Goal: Task Accomplishment & Management: Use online tool/utility

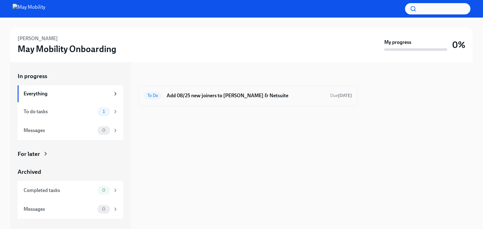
click at [176, 93] on h6 "Add 08/25 new joiners to [PERSON_NAME] & Netsuite" at bounding box center [245, 95] width 158 height 7
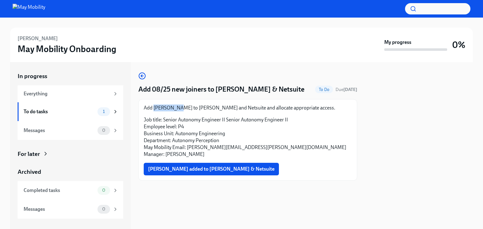
drag, startPoint x: 178, startPoint y: 108, endPoint x: 154, endPoint y: 109, distance: 23.9
click at [154, 109] on p "Add [PERSON_NAME] to [PERSON_NAME] and Netsuite and allocate appropriate access." at bounding box center [248, 108] width 208 height 7
copy p "[PERSON_NAME]"
click at [285, 136] on p "Job title: Senior Autonomy Engineer II Senior Autonomy Engineer II Employee lev…" at bounding box center [248, 137] width 208 height 41
drag, startPoint x: 257, startPoint y: 146, endPoint x: 186, endPoint y: 148, distance: 71.3
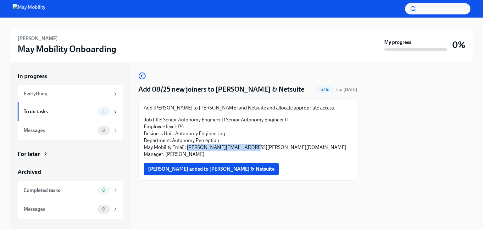
click at [186, 148] on p "Job title: Senior Autonomy Engineer II Senior Autonomy Engineer II Employee lev…" at bounding box center [248, 137] width 208 height 41
copy p "chao.chen@maymobility.com"
drag, startPoint x: 341, startPoint y: 171, endPoint x: 318, endPoint y: 156, distance: 28.1
click at [341, 171] on div "Chao Chen added to Fyle & Netsuite" at bounding box center [248, 169] width 208 height 13
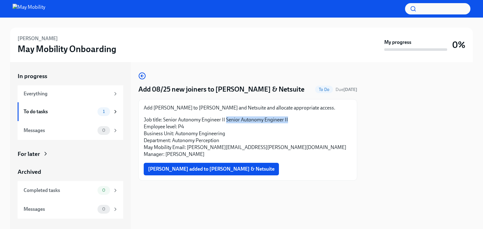
drag, startPoint x: 290, startPoint y: 123, endPoint x: 226, endPoint y: 122, distance: 63.8
click at [226, 122] on p "Job title: Senior Autonomy Engineer II Senior Autonomy Engineer II Employee lev…" at bounding box center [248, 137] width 208 height 41
copy p "Senior Autonomy Engineer II"
drag, startPoint x: 177, startPoint y: 108, endPoint x: 153, endPoint y: 109, distance: 23.9
click at [153, 109] on p "Add Chao Chen to Fyle and Netsuite and allocate appropriate access." at bounding box center [248, 108] width 208 height 7
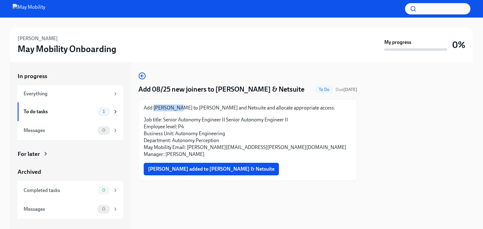
copy p "Chao Chen"
drag, startPoint x: 267, startPoint y: 126, endPoint x: 284, endPoint y: 128, distance: 16.7
click at [267, 126] on p "Job title: Senior Autonomy Engineer II Senior Autonomy Engineer II Employee lev…" at bounding box center [248, 137] width 208 height 41
drag, startPoint x: 272, startPoint y: 120, endPoint x: 226, endPoint y: 122, distance: 46.2
click at [226, 122] on p "Job title: Senior Autonomy Engineer II Senior Autonomy Engineer II Employee lev…" at bounding box center [248, 137] width 208 height 41
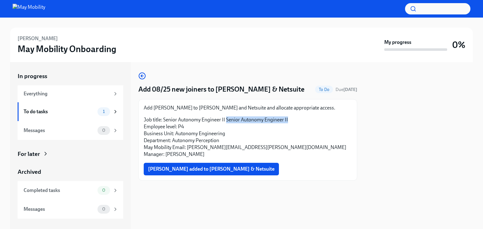
copy p "Senior Autonomy Engineer II"
click at [260, 151] on p "Job title: Senior Autonomy Engineer II Senior Autonomy Engineer II Employee lev…" at bounding box center [248, 137] width 208 height 41
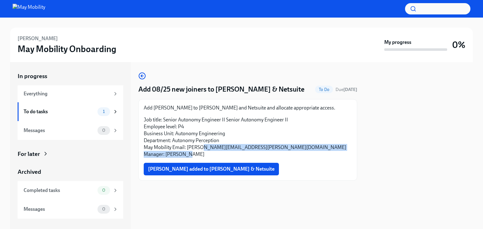
drag, startPoint x: 254, startPoint y: 153, endPoint x: 204, endPoint y: 151, distance: 50.3
click at [202, 151] on p "Job title: Senior Autonomy Engineer II Senior Autonomy Engineer II Employee lev…" at bounding box center [248, 137] width 208 height 41
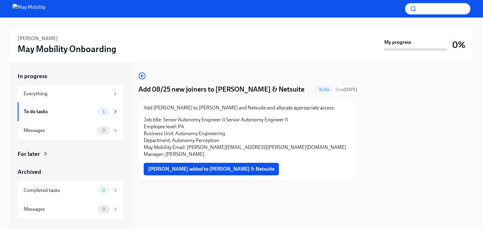
drag, startPoint x: 284, startPoint y: 156, endPoint x: 270, endPoint y: 151, distance: 15.4
click at [283, 156] on p "Job title: Senior Autonomy Engineer II Senior Autonomy Engineer II Employee lev…" at bounding box center [248, 137] width 208 height 41
drag, startPoint x: 246, startPoint y: 150, endPoint x: 187, endPoint y: 150, distance: 59.4
click at [187, 150] on p "Job title: Senior Autonomy Engineer II Senior Autonomy Engineer II Employee lev…" at bounding box center [248, 137] width 208 height 41
copy p "chao.chen@maymobility.com"
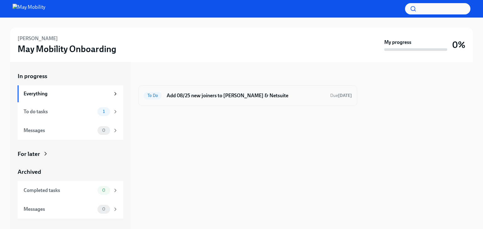
click at [219, 97] on h6 "Add 08/25 new joiners to [PERSON_NAME] & Netsuite" at bounding box center [245, 95] width 158 height 7
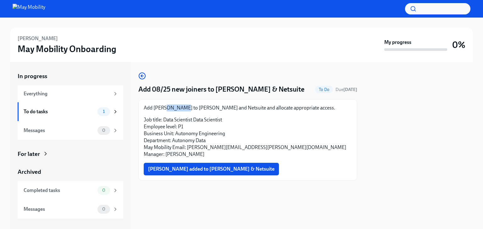
drag, startPoint x: 185, startPoint y: 106, endPoint x: 171, endPoint y: 108, distance: 14.3
click at [165, 107] on p "Add Helena Thomas to Fyle and Netsuite and allocate appropriate access." at bounding box center [248, 108] width 208 height 7
drag, startPoint x: 188, startPoint y: 110, endPoint x: 155, endPoint y: 109, distance: 32.7
click at [155, 109] on p "Add Helena Thomas to Fyle and Netsuite and allocate appropriate access." at bounding box center [248, 108] width 208 height 7
copy p "Helena Thomas"
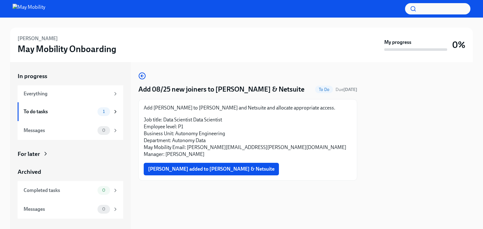
click at [257, 144] on p "Job title: Data Scientist Data Scientist Employee level: P1 Business Unit: Auto…" at bounding box center [248, 137] width 208 height 41
drag, startPoint x: 267, startPoint y: 149, endPoint x: 188, endPoint y: 150, distance: 79.5
click at [188, 150] on p "Job title: Data Scientist Data Scientist Employee level: P1 Business Unit: Auto…" at bounding box center [248, 137] width 208 height 41
copy p "helena.thomas@maymobility.com"
click at [282, 130] on p "Job title: Data Scientist Data Scientist Employee level: P1 Business Unit: Auto…" at bounding box center [248, 137] width 208 height 41
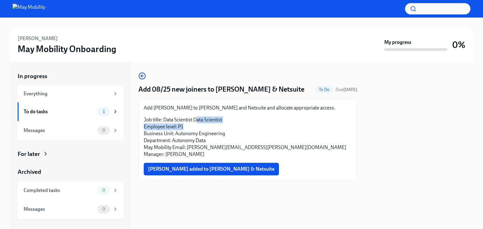
drag, startPoint x: 238, startPoint y: 123, endPoint x: 200, endPoint y: 122, distance: 38.0
click at [199, 122] on p "Job title: Data Scientist Data Scientist Employee level: P1 Business Unit: Auto…" at bounding box center [248, 137] width 208 height 41
click at [207, 126] on p "Job title: Data Scientist Data Scientist Employee level: P1 Business Unit: Auto…" at bounding box center [248, 137] width 208 height 41
drag, startPoint x: 222, startPoint y: 122, endPoint x: 194, endPoint y: 121, distance: 28.9
click at [194, 121] on p "Job title: Data Scientist Data Scientist Employee level: P1 Business Unit: Auto…" at bounding box center [248, 137] width 208 height 41
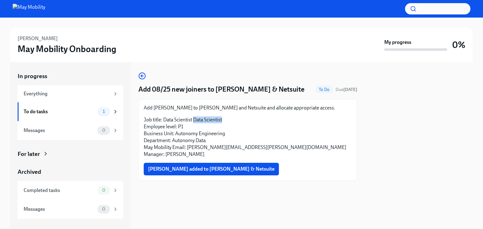
copy p "Data Scientist"
drag, startPoint x: 188, startPoint y: 108, endPoint x: 153, endPoint y: 107, distance: 34.2
click at [153, 107] on p "Add Helena Thomas to Fyle and Netsuite and allocate appropriate access." at bounding box center [248, 108] width 208 height 7
copy p "Helena Thomas"
click at [241, 104] on div "Add Helena Thomas to Fyle and Netsuite and allocate appropriate access. Job tit…" at bounding box center [247, 140] width 219 height 82
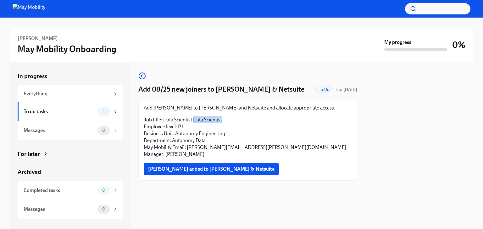
drag, startPoint x: 231, startPoint y: 119, endPoint x: 194, endPoint y: 120, distance: 37.1
click at [195, 120] on p "Job title: Data Scientist Data Scientist Employee level: P1 Business Unit: Auto…" at bounding box center [248, 137] width 208 height 41
copy p "Data Scientist"
click at [307, 145] on p "Job title: Data Scientist Data Scientist Employee level: P1 Business Unit: Auto…" at bounding box center [248, 137] width 208 height 41
drag, startPoint x: 272, startPoint y: 148, endPoint x: 187, endPoint y: 147, distance: 85.1
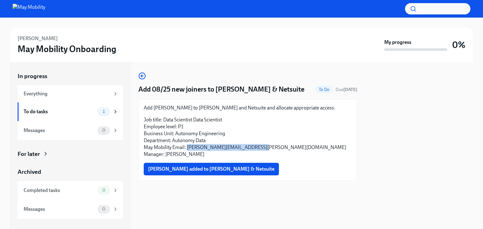
click at [187, 147] on p "Job title: Data Scientist Data Scientist Employee level: P1 Business Unit: Auto…" at bounding box center [248, 137] width 208 height 41
copy p "helena.thomas@maymobility.com"
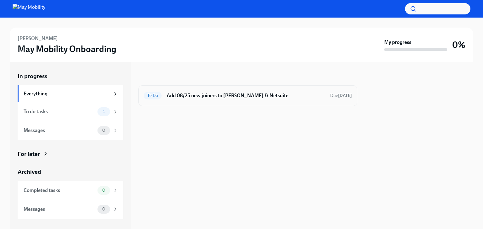
click at [254, 97] on h6 "Add 08/25 new joiners to [PERSON_NAME] & Netsuite" at bounding box center [245, 95] width 158 height 7
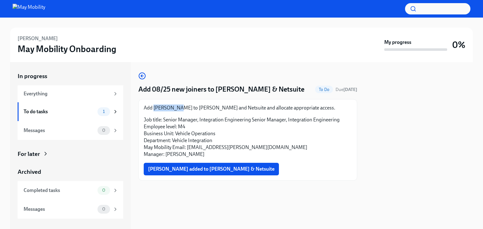
drag, startPoint x: 176, startPoint y: 108, endPoint x: 154, endPoint y: 110, distance: 21.7
click at [154, 110] on p "Add Mark Frye to Fyle and Netsuite and allocate appropriate access." at bounding box center [248, 108] width 208 height 7
copy p "Mark Frye"
drag, startPoint x: 318, startPoint y: 175, endPoint x: 295, endPoint y: 165, distance: 24.9
click at [315, 174] on div "Mark Frye added to Fyle & Netsuite" at bounding box center [248, 169] width 208 height 13
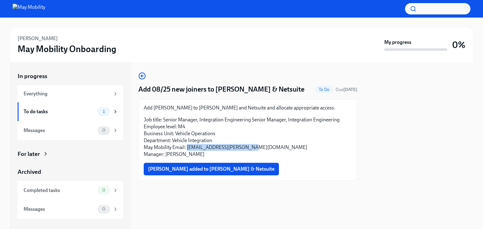
drag, startPoint x: 267, startPoint y: 150, endPoint x: 188, endPoint y: 149, distance: 78.9
click at [188, 149] on p "Job title: Senior Manager, Integration Engineering Senior Manager, Integration …" at bounding box center [248, 137] width 208 height 41
copy p "mark.frye@maymobility.com"
click at [302, 181] on div at bounding box center [247, 191] width 219 height 20
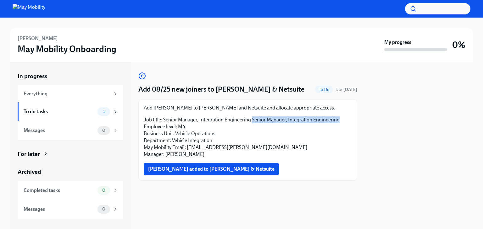
drag, startPoint x: 340, startPoint y: 123, endPoint x: 252, endPoint y: 116, distance: 88.9
click at [252, 116] on div "Add Mark Frye to Fyle and Netsuite and allocate appropriate access. Job title: …" at bounding box center [248, 131] width 208 height 53
copy p "Senior Manager, Integration Engineering"
click at [273, 176] on div "Add Mark Frye to Fyle and Netsuite and allocate appropriate access. Job title: …" at bounding box center [247, 140] width 219 height 82
drag, startPoint x: 175, startPoint y: 108, endPoint x: 153, endPoint y: 107, distance: 21.4
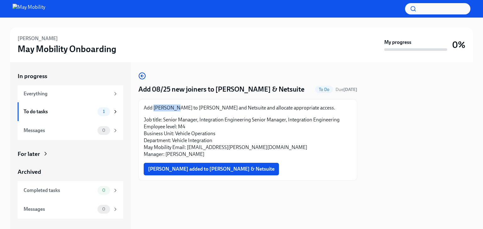
click at [153, 107] on p "Add Mark Frye to Fyle and Netsuite and allocate appropriate access." at bounding box center [248, 108] width 208 height 7
copy p "Mark Frye"
click at [345, 144] on p "Job title: Senior Manager, Integration Engineering Senior Manager, Integration …" at bounding box center [248, 137] width 208 height 41
drag, startPoint x: 339, startPoint y: 122, endPoint x: 252, endPoint y: 121, distance: 87.7
click at [252, 121] on p "Job title: Senior Manager, Integration Engineering Senior Manager, Integration …" at bounding box center [248, 137] width 208 height 41
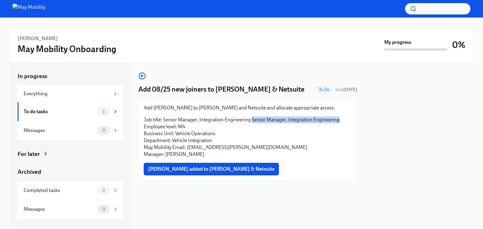
copy p "Senior Manager, Integration Engineering"
drag, startPoint x: 239, startPoint y: 160, endPoint x: 242, endPoint y: 155, distance: 6.0
click at [239, 160] on div "Add Mark Frye to Fyle and Netsuite and allocate appropriate access. Job title: …" at bounding box center [248, 140] width 208 height 71
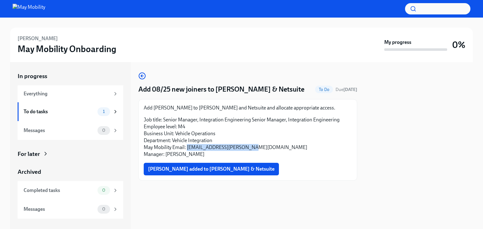
drag, startPoint x: 252, startPoint y: 150, endPoint x: 187, endPoint y: 146, distance: 64.8
click at [187, 146] on p "Job title: Senior Manager, Integration Engineering Senior Manager, Integration …" at bounding box center [248, 137] width 208 height 41
copy p "mark.frye@maymobility.com"
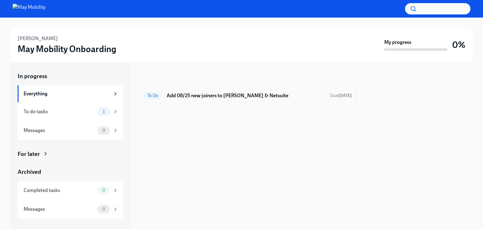
click at [222, 101] on div "To Do Add 08/25 new joiners to [PERSON_NAME] & Netsuite Due [DATE]" at bounding box center [247, 95] width 219 height 21
click at [225, 95] on h6 "Add 08/25 new joiners to [PERSON_NAME] & Netsuite" at bounding box center [245, 95] width 158 height 7
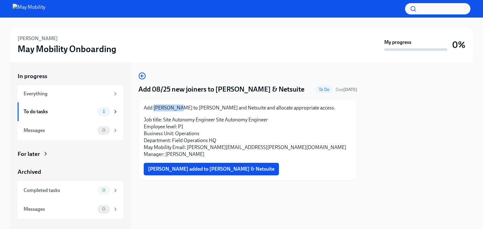
drag, startPoint x: 174, startPoint y: 107, endPoint x: 155, endPoint y: 109, distance: 19.2
click at [155, 109] on p "Add Matt Hull to Fyle and Netsuite and allocate appropriate access." at bounding box center [248, 108] width 208 height 7
copy p "Matt Hull"
drag, startPoint x: 232, startPoint y: 159, endPoint x: 240, endPoint y: 156, distance: 8.9
click at [232, 159] on div "Add Matt Hull to Fyle and Netsuite and allocate appropriate access. Job title: …" at bounding box center [248, 140] width 208 height 71
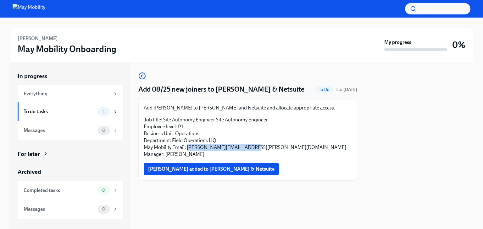
drag, startPoint x: 248, startPoint y: 149, endPoint x: 188, endPoint y: 149, distance: 60.3
click at [188, 149] on p "Job title: Site Autonomy Engineer Site Autonomy Engineer Employee level: P1 Bus…" at bounding box center [248, 137] width 208 height 41
copy p "matt.hull@maymobility.com"
click at [274, 134] on p "Job title: Site Autonomy Engineer Site Autonomy Engineer Employee level: P1 Bus…" at bounding box center [248, 137] width 208 height 41
drag, startPoint x: 272, startPoint y: 121, endPoint x: 216, endPoint y: 119, distance: 55.6
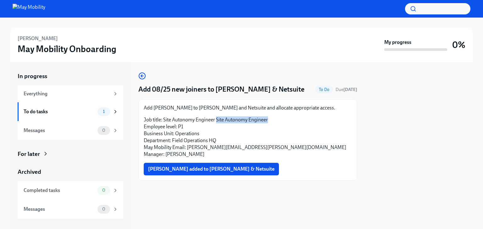
click at [216, 119] on p "Job title: Site Autonomy Engineer Site Autonomy Engineer Employee level: P1 Bus…" at bounding box center [248, 137] width 208 height 41
copy p "Site Autonomy Engineer"
drag, startPoint x: 174, startPoint y: 108, endPoint x: 155, endPoint y: 108, distance: 19.2
click at [155, 108] on p "Add Matt Hull to Fyle and Netsuite and allocate appropriate access." at bounding box center [248, 108] width 208 height 7
copy p "Matt Hull"
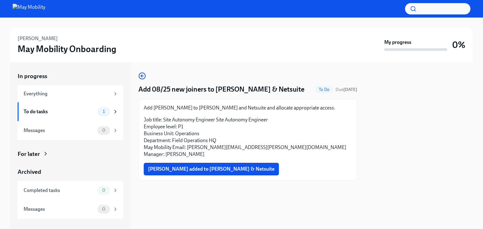
drag, startPoint x: 263, startPoint y: 135, endPoint x: 261, endPoint y: 128, distance: 6.5
click at [262, 135] on p "Job title: Site Autonomy Engineer Site Autonomy Engineer Employee level: P1 Bus…" at bounding box center [248, 137] width 208 height 41
drag, startPoint x: 267, startPoint y: 121, endPoint x: 216, endPoint y: 120, distance: 50.9
click at [216, 120] on p "Job title: Site Autonomy Engineer Site Autonomy Engineer Employee level: P1 Bus…" at bounding box center [248, 137] width 208 height 41
copy p "Site Autonomy Engineer"
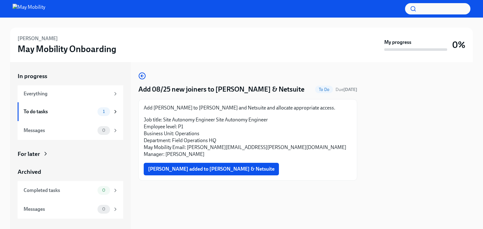
click at [278, 151] on p "Job title: Site Autonomy Engineer Site Autonomy Engineer Employee level: P1 Bus…" at bounding box center [248, 137] width 208 height 41
drag, startPoint x: 260, startPoint y: 150, endPoint x: 187, endPoint y: 148, distance: 73.2
click at [187, 148] on p "Job title: Site Autonomy Engineer Site Autonomy Engineer Employee level: P1 Bus…" at bounding box center [248, 137] width 208 height 41
copy p "matt.hull@maymobility.com"
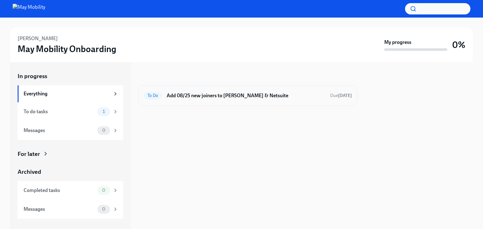
click at [235, 96] on h6 "Add 08/25 new joiners to Fyle & Netsuite" at bounding box center [245, 95] width 158 height 7
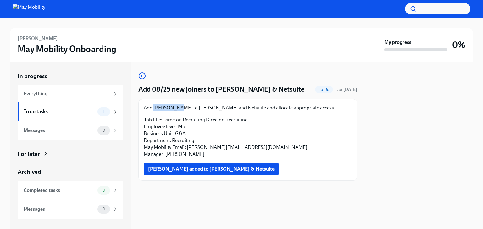
drag, startPoint x: 175, startPoint y: 106, endPoint x: 152, endPoint y: 107, distance: 22.3
click at [152, 107] on p "Add Sean Sales to Fyle and Netsuite and allocate appropriate access." at bounding box center [248, 108] width 208 height 7
copy p "[PERSON_NAME]"
click at [301, 144] on p "Job title: Director, Recruiting Director, Recruiting Employee level: M5 Busines…" at bounding box center [248, 137] width 208 height 41
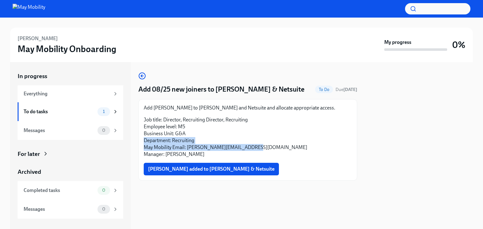
click at [261, 148] on p "Job title: Director, Recruiting Director, Recruiting Employee level: M5 Busines…" at bounding box center [248, 137] width 208 height 41
drag, startPoint x: 258, startPoint y: 146, endPoint x: 187, endPoint y: 147, distance: 70.7
click at [187, 147] on p "Job title: Director, Recruiting Director, Recruiting Employee level: M5 Busines…" at bounding box center [248, 137] width 208 height 41
copy p "sean.sales@maymobility.com"
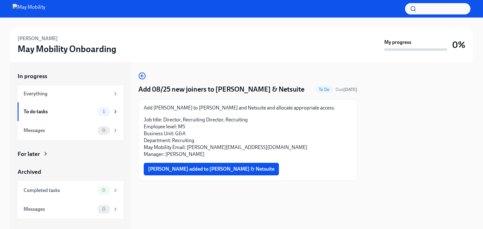
click at [235, 140] on p "Job title: Director, Recruiting Director, Recruiting Employee level: M5 Busines…" at bounding box center [248, 137] width 208 height 41
drag, startPoint x: 250, startPoint y: 121, endPoint x: 207, endPoint y: 120, distance: 43.0
click at [207, 120] on p "Job title: Director, Recruiting Director, Recruiting Employee level: M5 Busines…" at bounding box center [248, 137] width 208 height 41
copy p "Director, Recruiting"
click at [274, 140] on p "Job title: Director, Recruiting Director, Recruiting Employee level: M5 Busines…" at bounding box center [248, 137] width 208 height 41
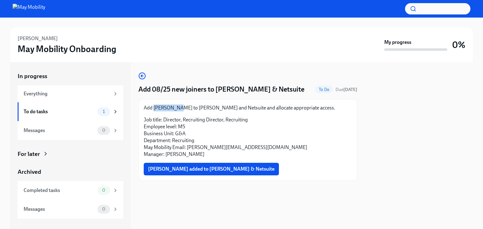
drag, startPoint x: 174, startPoint y: 106, endPoint x: 154, endPoint y: 107, distance: 20.7
click at [154, 107] on p "Add Sean Sales to Fyle and Netsuite and allocate appropriate access." at bounding box center [248, 108] width 208 height 7
copy p "[PERSON_NAME]"
click at [248, 118] on p "Job title: Director, Recruiting Director, Recruiting Employee level: M5 Busines…" at bounding box center [248, 137] width 208 height 41
drag, startPoint x: 249, startPoint y: 120, endPoint x: 206, endPoint y: 120, distance: 42.7
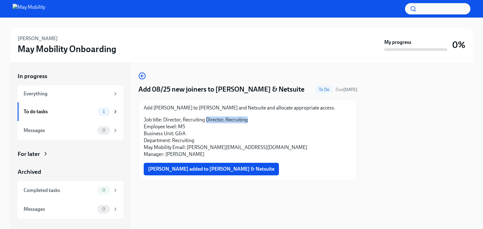
click at [206, 120] on p "Job title: Director, Recruiting Director, Recruiting Employee level: M5 Busines…" at bounding box center [248, 137] width 208 height 41
copy p "Director, Recruiting"
drag, startPoint x: 264, startPoint y: 138, endPoint x: 256, endPoint y: 141, distance: 8.6
click at [264, 138] on p "Job title: Director, Recruiting Director, Recruiting Employee level: M5 Busines…" at bounding box center [248, 137] width 208 height 41
drag, startPoint x: 250, startPoint y: 147, endPoint x: 186, endPoint y: 146, distance: 64.1
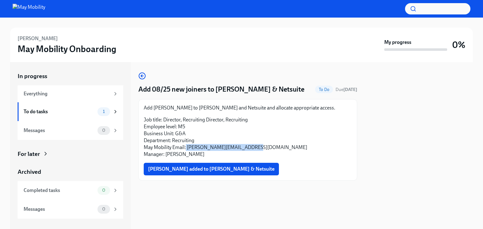
click at [186, 145] on p "Job title: Director, Recruiting Director, Recruiting Employee level: M5 Busines…" at bounding box center [248, 137] width 208 height 41
copy p "sean.sales@maymobility.com"
drag, startPoint x: 269, startPoint y: 155, endPoint x: 265, endPoint y: 151, distance: 5.1
click at [269, 155] on p "Job title: Director, Recruiting Director, Recruiting Employee level: M5 Busines…" at bounding box center [248, 137] width 208 height 41
drag, startPoint x: 250, startPoint y: 150, endPoint x: 187, endPoint y: 147, distance: 63.2
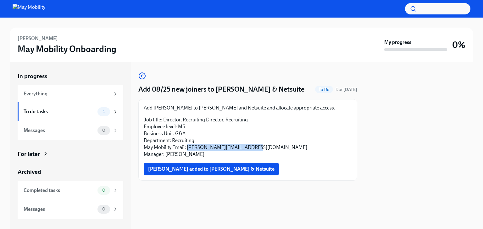
click at [187, 147] on p "Job title: Director, Recruiting Director, Recruiting Employee level: M5 Busines…" at bounding box center [248, 137] width 208 height 41
copy p "sean.sales@maymobility.com"
